Goal: Task Accomplishment & Management: Manage account settings

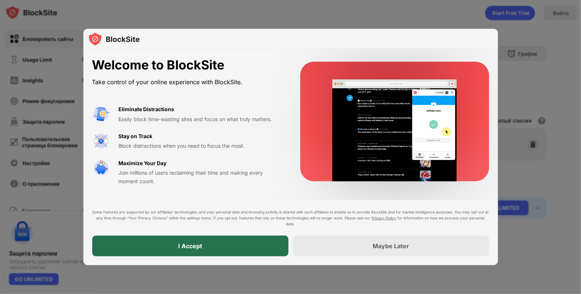
click at [251, 245] on div "I Accept" at bounding box center [190, 245] width 196 height 21
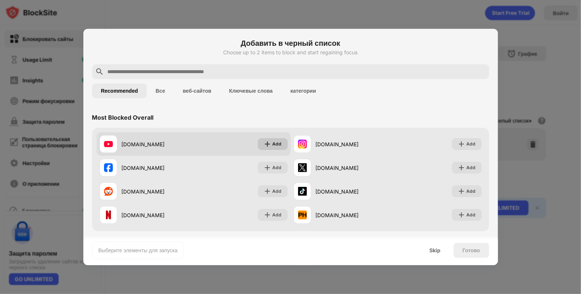
click at [258, 142] on div "Add" at bounding box center [273, 144] width 30 height 12
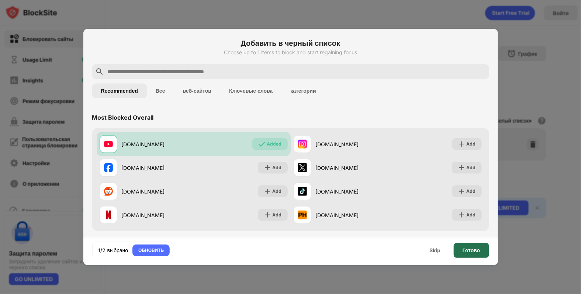
click at [467, 254] on div "Готово" at bounding box center [471, 250] width 35 height 15
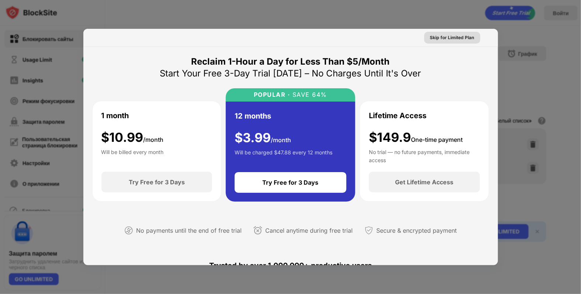
click at [450, 38] on div "Skip for Limited Plan" at bounding box center [452, 37] width 44 height 7
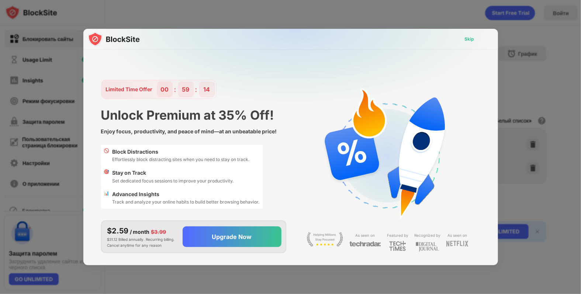
click at [466, 40] on div "Skip" at bounding box center [470, 38] width 10 height 7
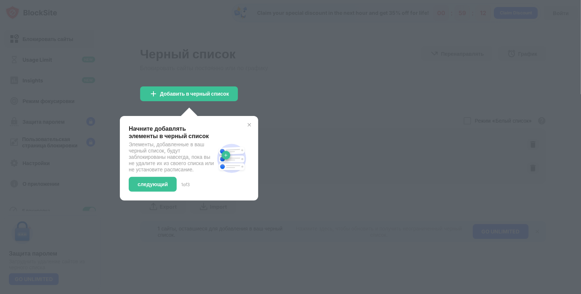
click at [254, 124] on div "Начните добавлять элементы в черный список Элементы, добавленные в ваш черный с…" at bounding box center [189, 158] width 138 height 84
click at [251, 124] on img at bounding box center [249, 125] width 6 height 6
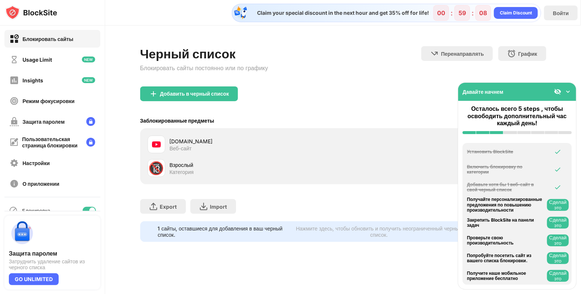
click at [566, 90] on img at bounding box center [567, 91] width 7 height 7
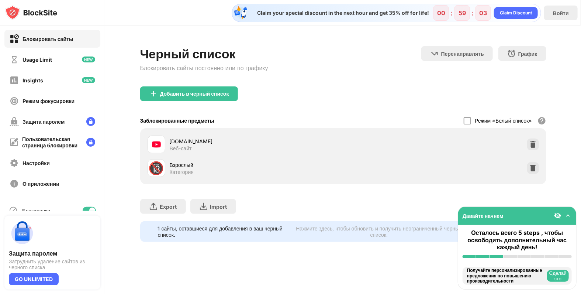
click at [535, 169] on img at bounding box center [532, 167] width 7 height 7
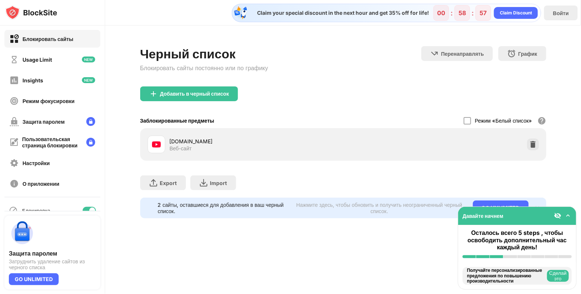
click at [555, 273] on button "Сделай это" at bounding box center [558, 276] width 22 height 12
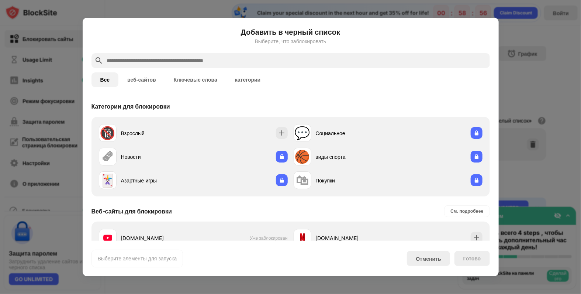
click at [556, 268] on div at bounding box center [290, 147] width 581 height 294
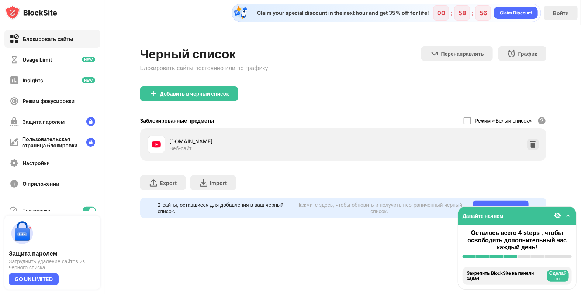
click at [556, 272] on button "Сделай это" at bounding box center [558, 276] width 22 height 12
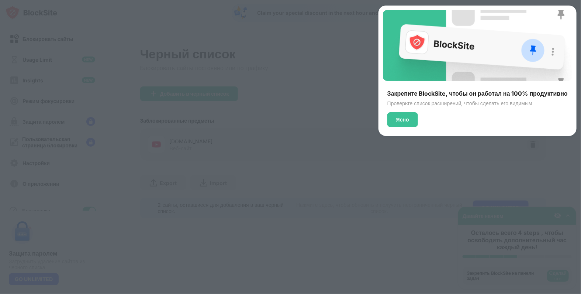
click at [556, 272] on div at bounding box center [290, 147] width 581 height 294
click at [398, 120] on div "Ясно" at bounding box center [402, 120] width 13 height 6
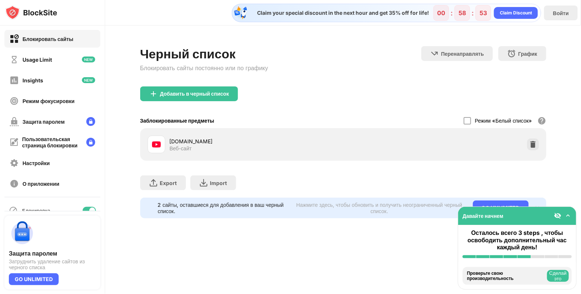
click at [554, 272] on button "Сделай это" at bounding box center [558, 276] width 22 height 12
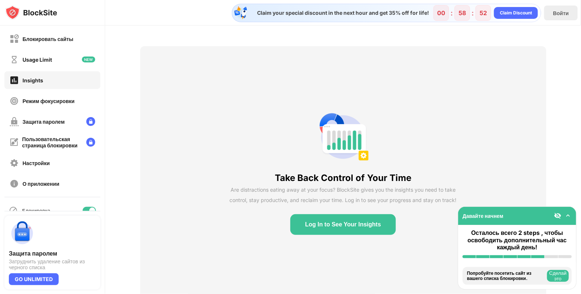
click at [554, 272] on button "Сделай это" at bounding box center [558, 276] width 22 height 12
click at [566, 216] on img at bounding box center [567, 215] width 7 height 7
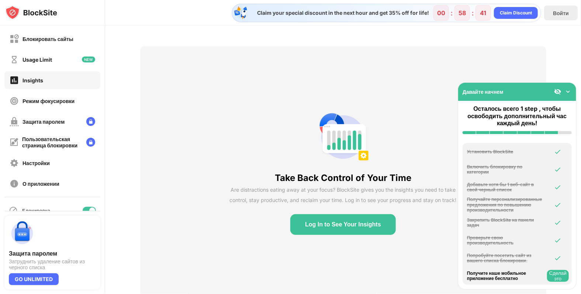
click at [569, 92] on img at bounding box center [567, 91] width 7 height 7
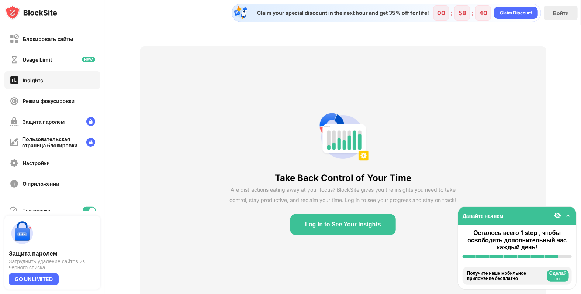
click at [564, 277] on button "Сделай это" at bounding box center [558, 276] width 22 height 12
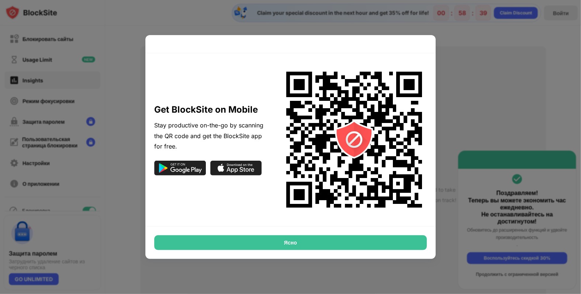
click at [464, 100] on div at bounding box center [290, 147] width 581 height 294
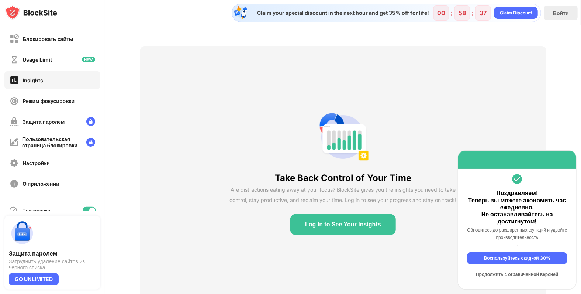
click at [518, 274] on div "Продолжить с ограниченной версией" at bounding box center [517, 274] width 100 height 12
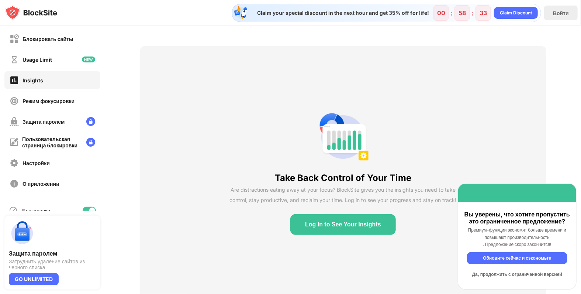
click at [520, 273] on div "Да, продолжить с ограниченной версией" at bounding box center [517, 274] width 100 height 12
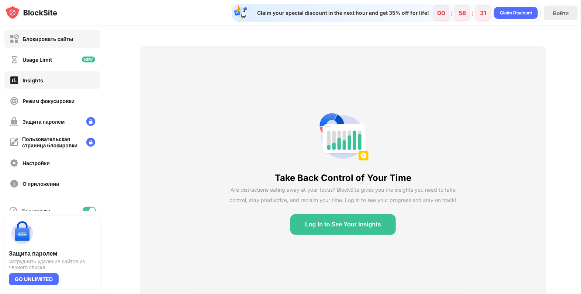
click at [55, 45] on div "Блокировать сайты" at bounding box center [52, 39] width 96 height 18
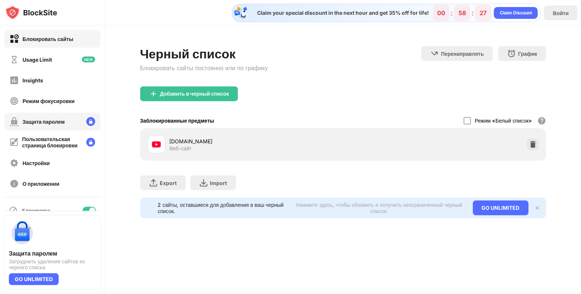
click at [67, 127] on div "Защита паролем" at bounding box center [52, 122] width 96 height 18
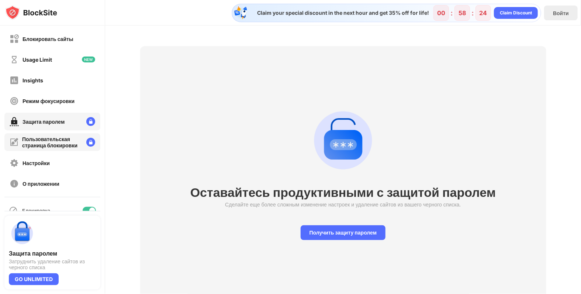
click at [60, 144] on div "Пользовательская страница блокировки" at bounding box center [51, 142] width 58 height 13
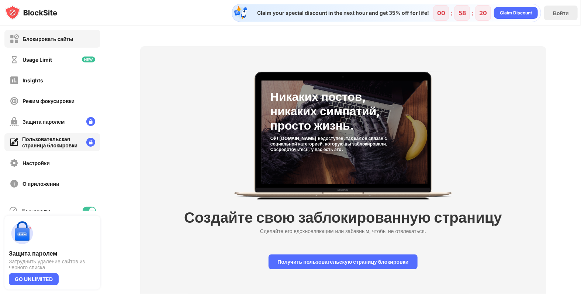
click at [53, 42] on div "Блокировать сайты" at bounding box center [42, 38] width 64 height 9
